Goal: Navigation & Orientation: Find specific page/section

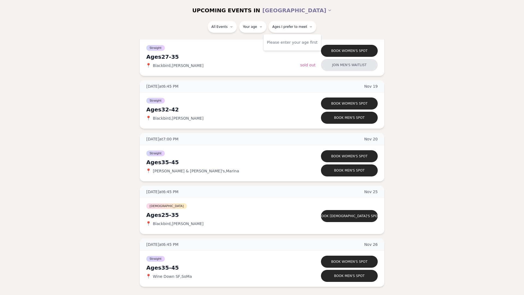
scroll to position [904, 0]
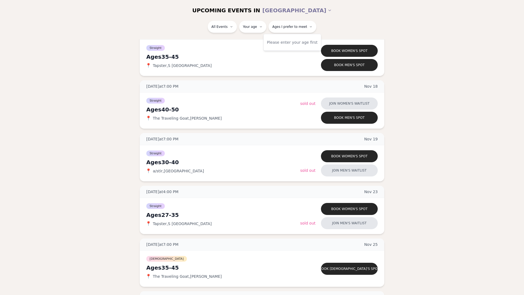
scroll to position [957, 0]
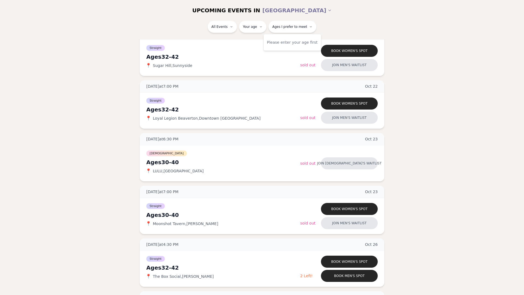
scroll to position [1015, 0]
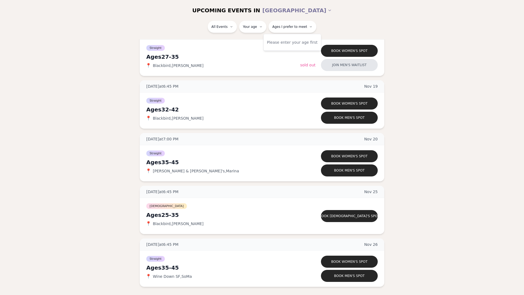
scroll to position [904, 0]
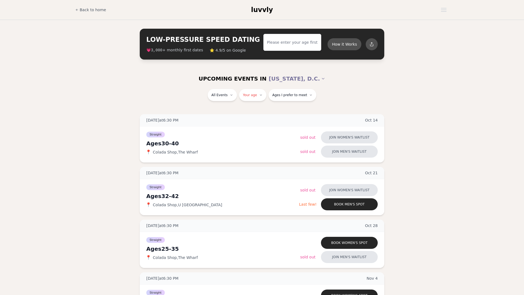
scroll to position [273, 0]
